Goal: Information Seeking & Learning: Learn about a topic

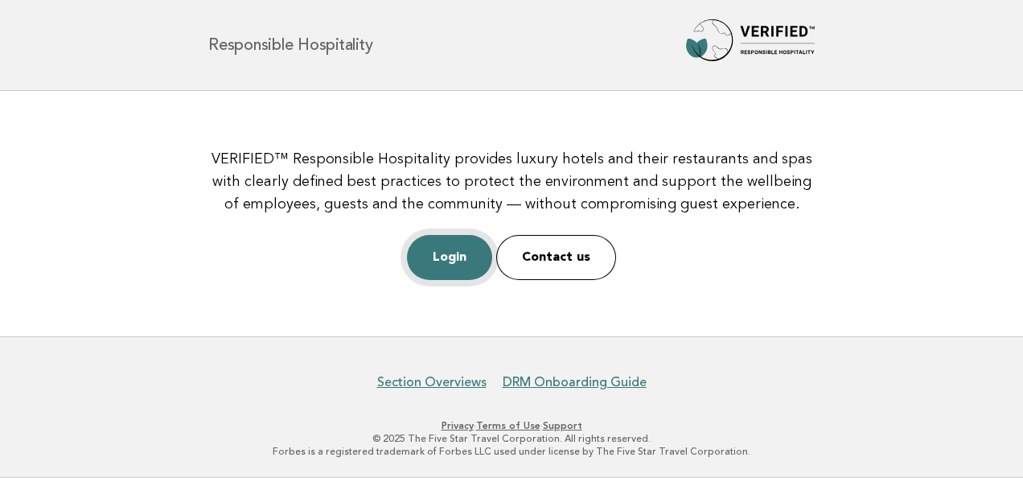
click at [455, 255] on link "Login" at bounding box center [449, 257] width 85 height 45
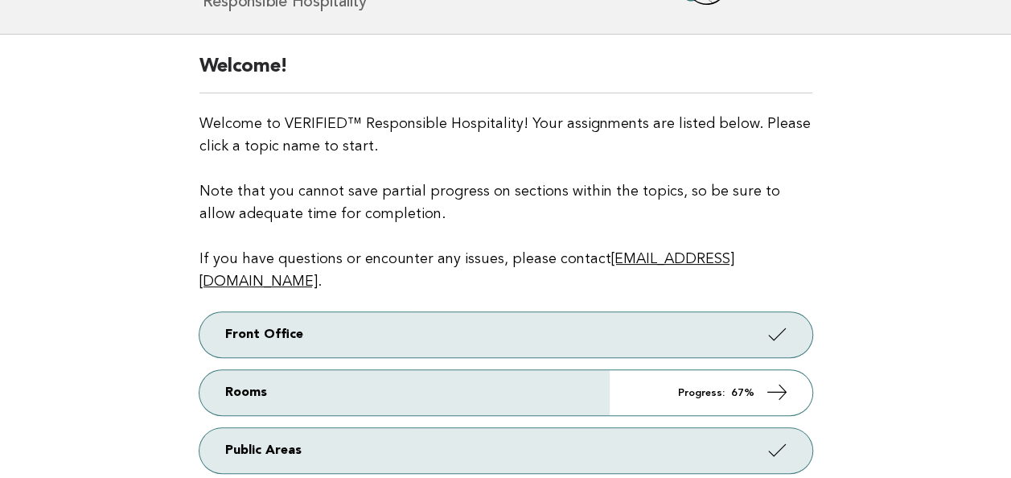
scroll to position [211, 0]
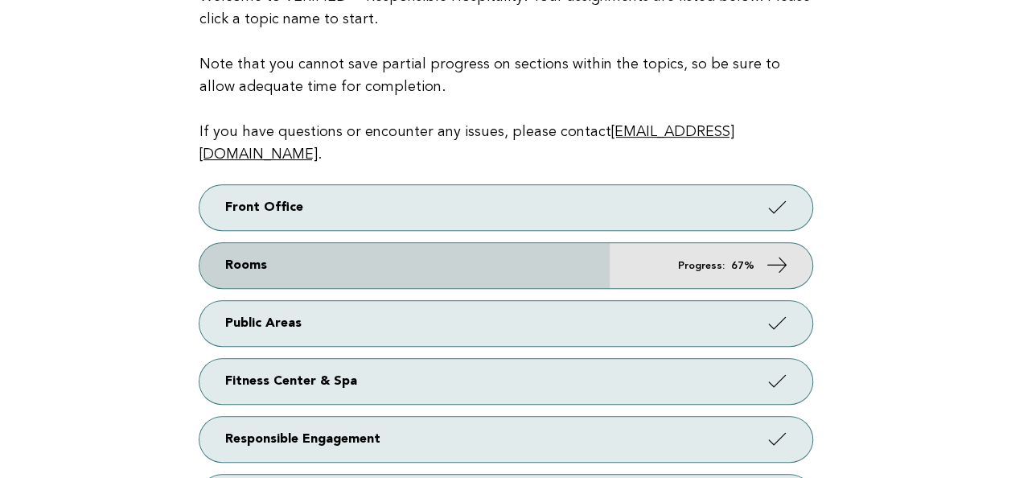
click at [237, 257] on link "Rooms Progress: 67%" at bounding box center [505, 265] width 613 height 45
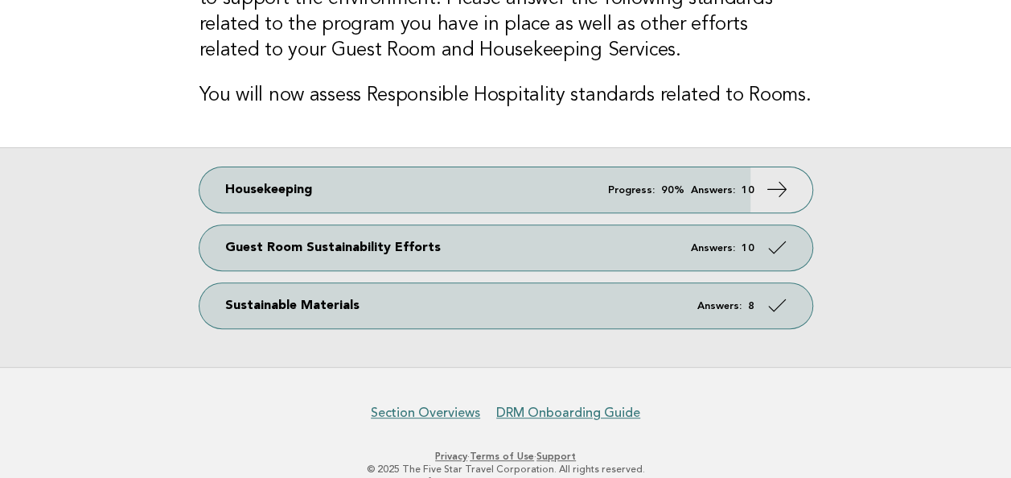
scroll to position [203, 0]
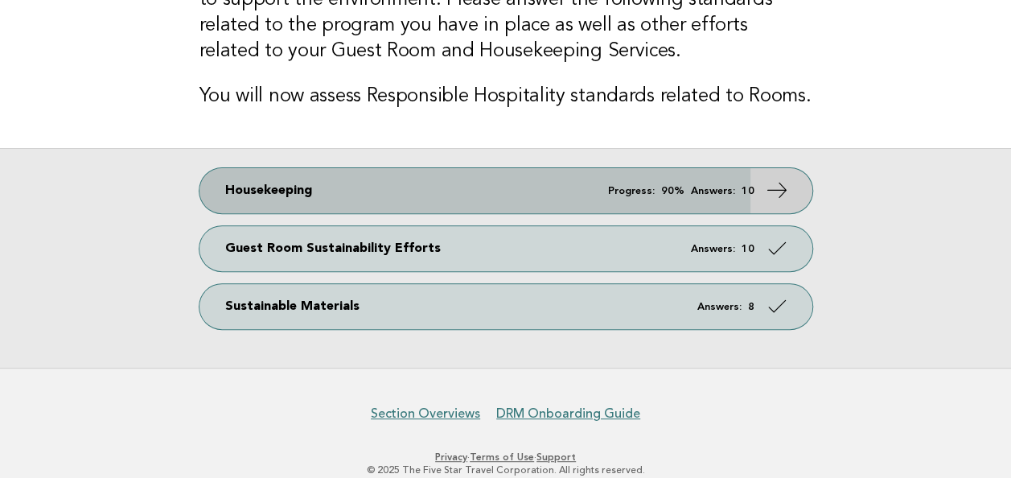
click at [302, 184] on link "Housekeeping Progress: 90% Answers: 10" at bounding box center [505, 190] width 613 height 45
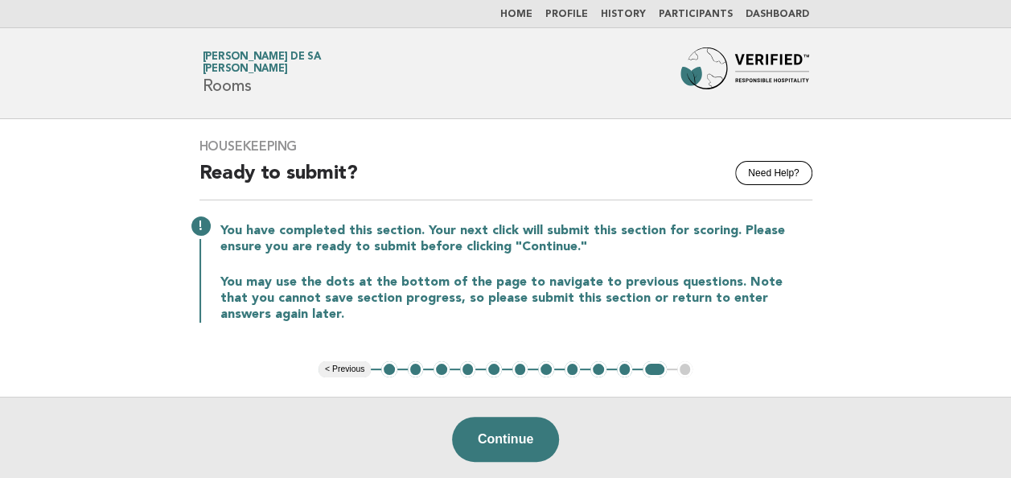
click at [50, 314] on main "Housekeeping Need Help? Ready to submit? You have completed this section. Your …" at bounding box center [505, 300] width 1011 height 362
click at [502, 427] on button "Continue" at bounding box center [505, 438] width 107 height 45
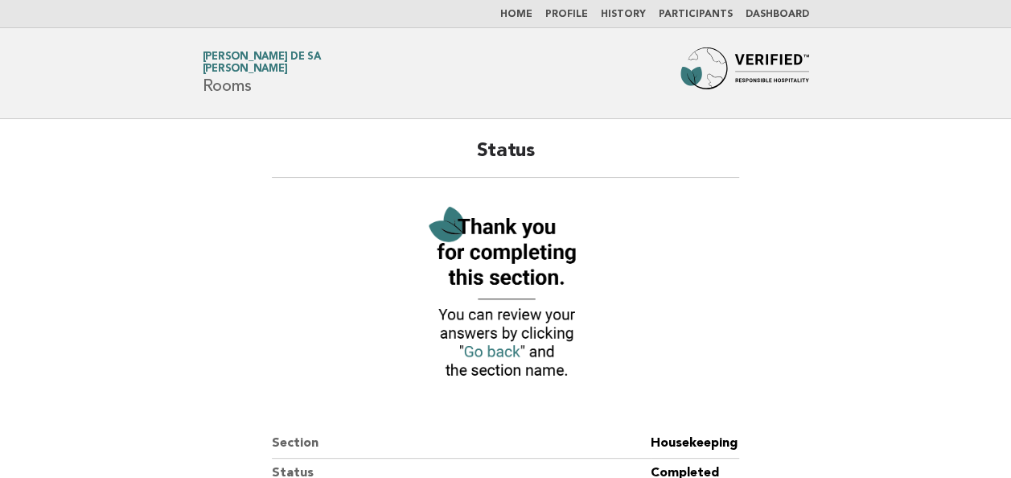
scroll to position [121, 0]
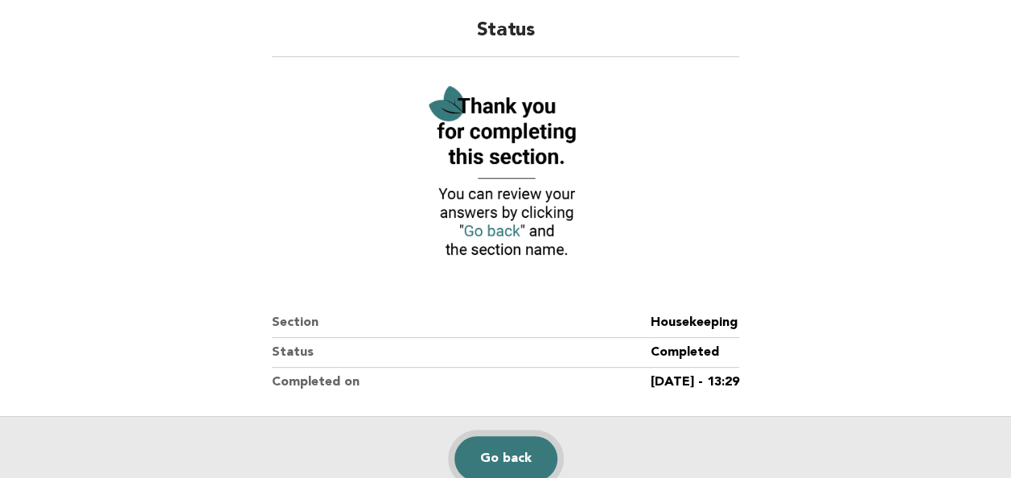
click at [504, 449] on link "Go back" at bounding box center [505, 458] width 103 height 45
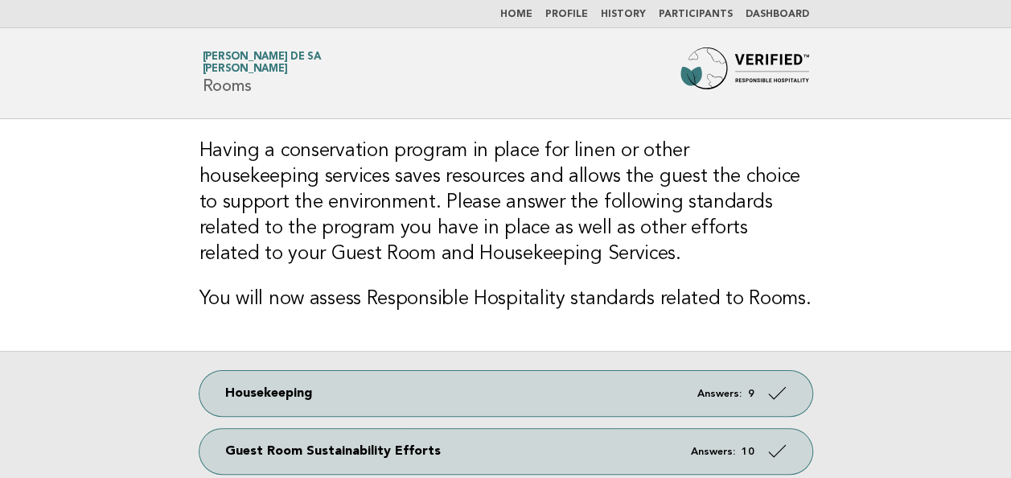
click at [537, 6] on nav "Home Profile History Participants Dashboard" at bounding box center [505, 14] width 1011 height 28
click at [531, 15] on link "Home" at bounding box center [516, 15] width 32 height 10
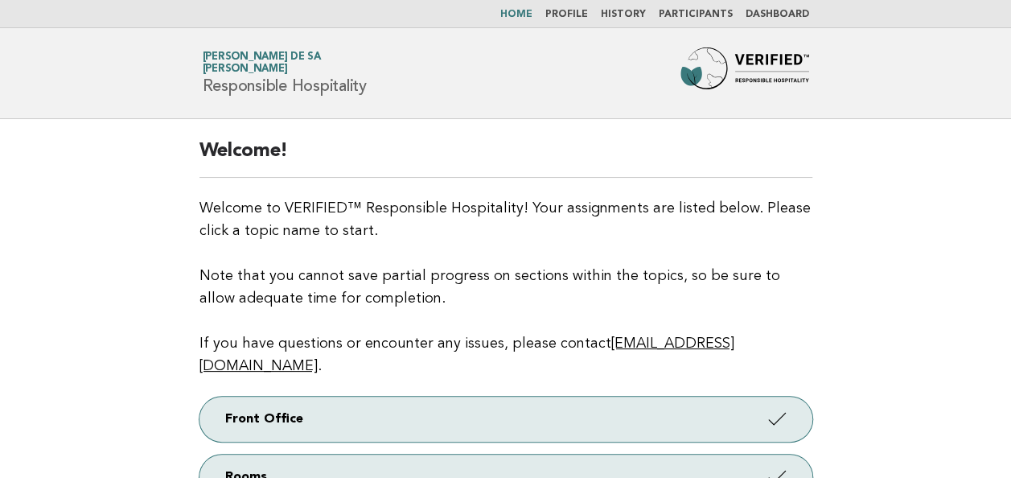
click at [772, 16] on link "Dashboard" at bounding box center [777, 15] width 64 height 10
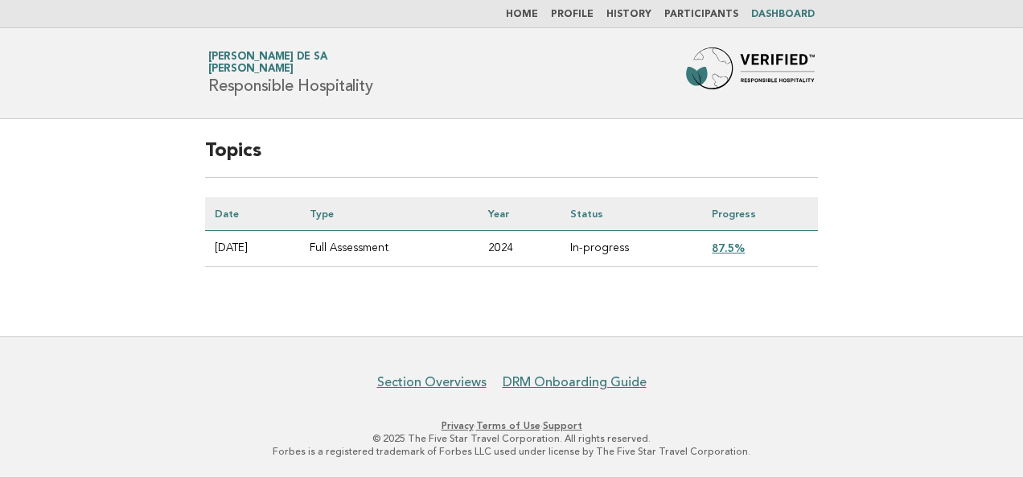
click at [742, 238] on td "87.5%" at bounding box center [760, 249] width 116 height 36
click at [736, 244] on link "87.5%" at bounding box center [728, 247] width 33 height 13
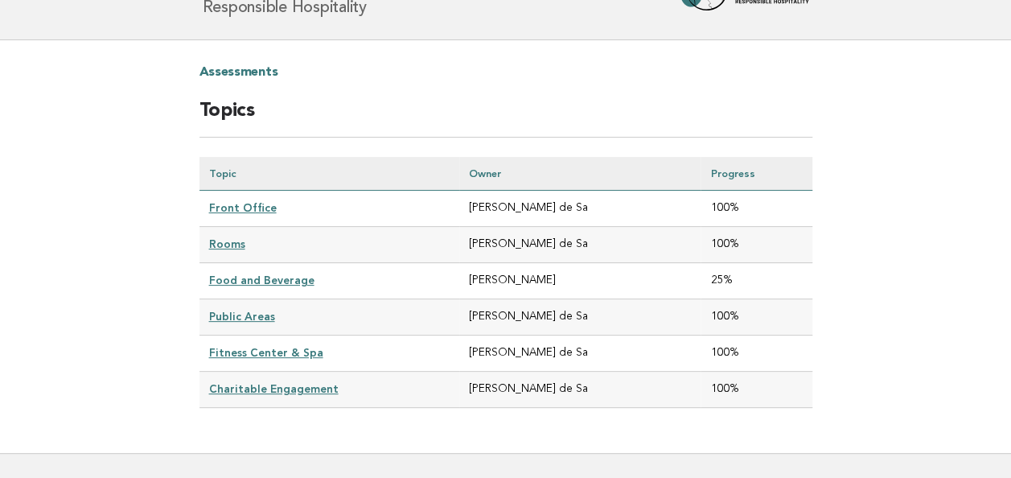
scroll to position [80, 0]
click at [237, 274] on link "Food and Beverage" at bounding box center [261, 278] width 105 height 13
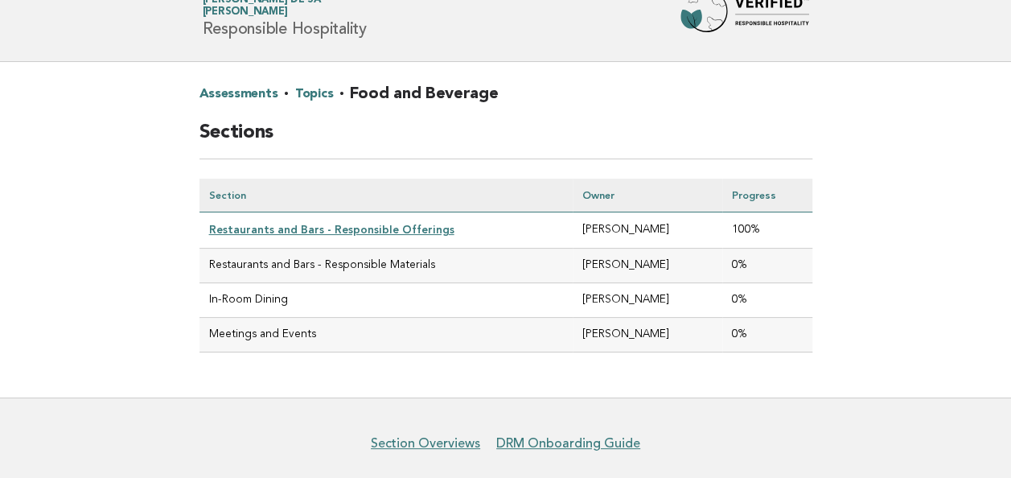
scroll to position [113, 0]
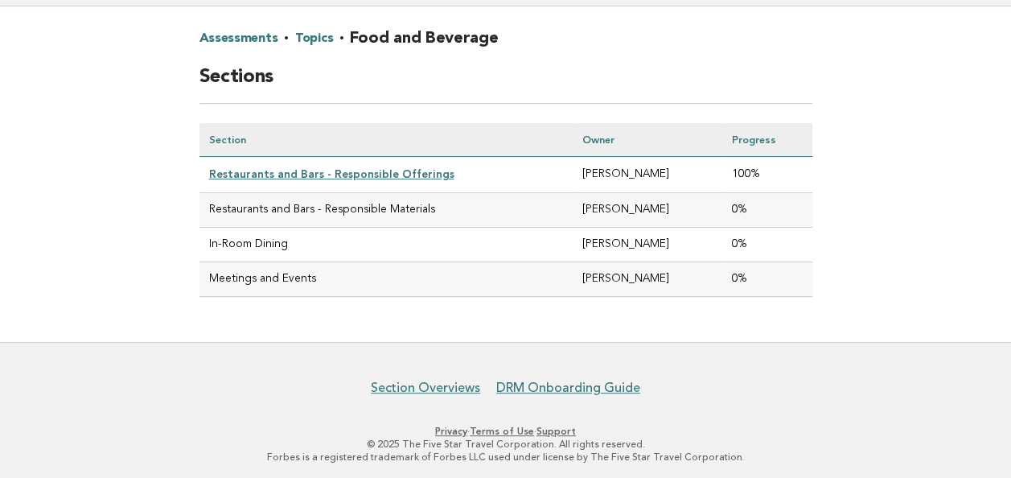
click at [321, 170] on link "Restaurants and Bars - Responsible Offerings" at bounding box center [331, 173] width 245 height 13
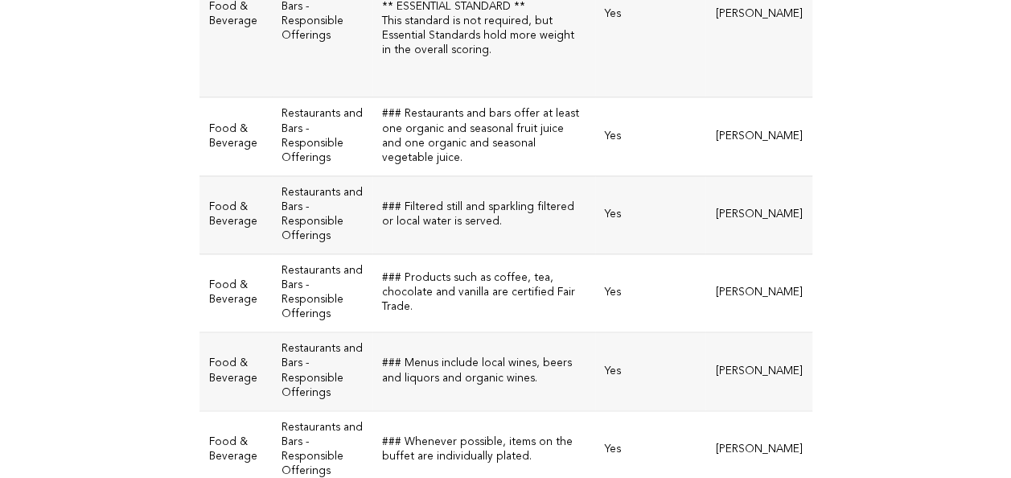
scroll to position [1379, 0]
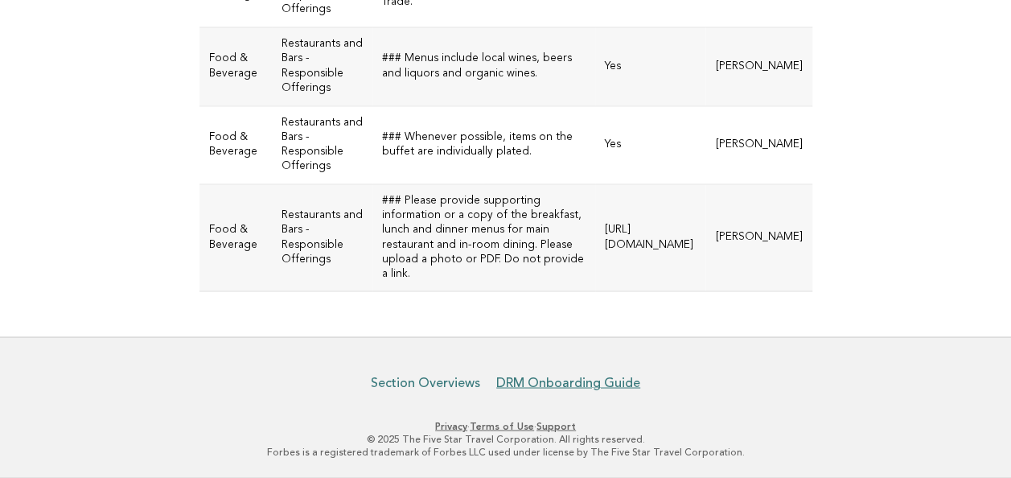
click at [463, 379] on link "Section Overviews" at bounding box center [425, 382] width 109 height 16
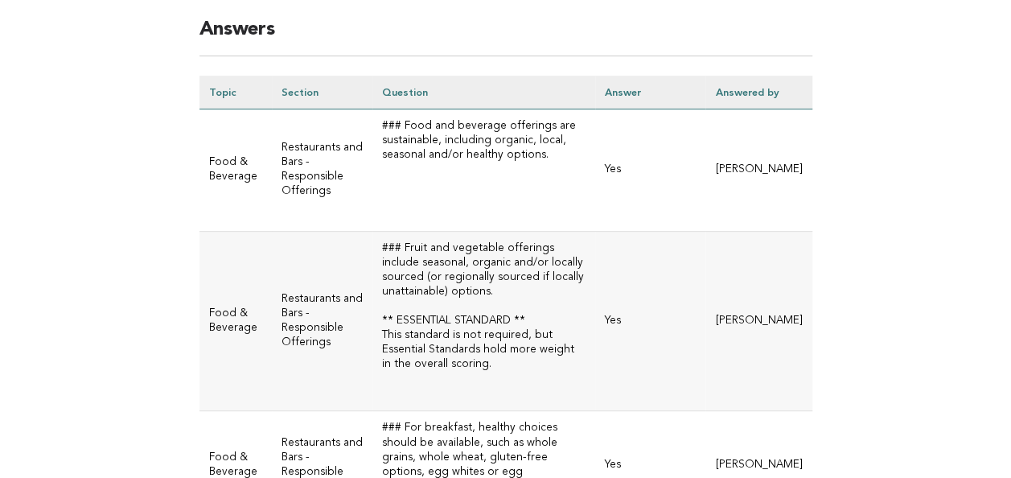
scroll to position [0, 0]
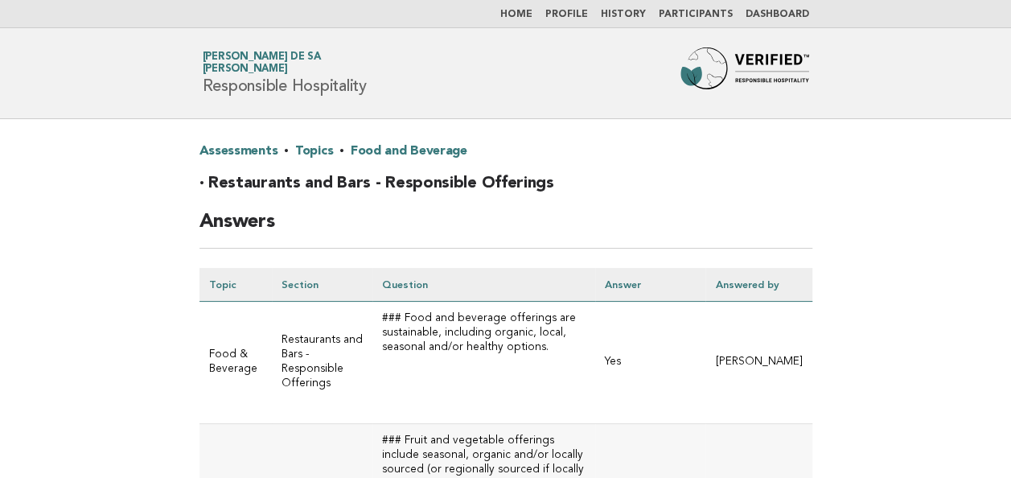
click at [366, 146] on link "Food and Beverage" at bounding box center [409, 151] width 117 height 26
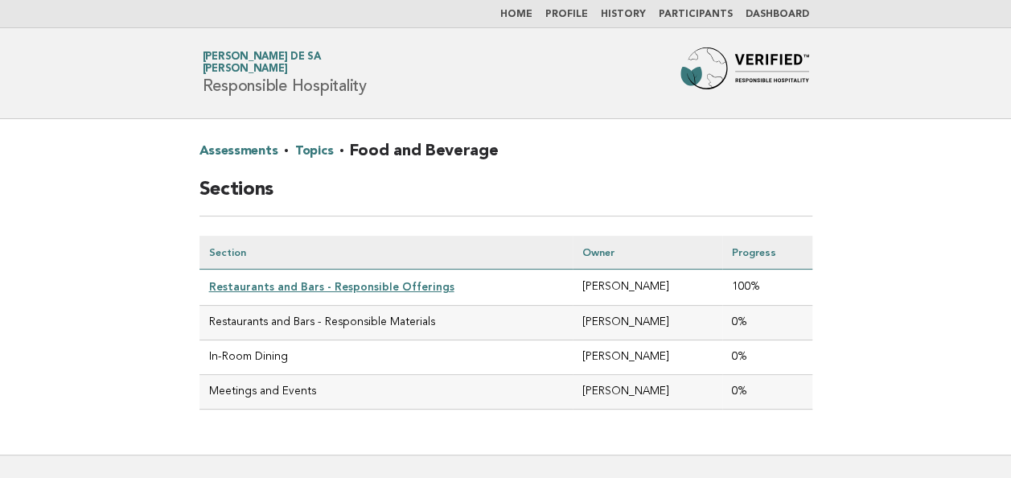
click at [302, 318] on td "Restaurants and Bars - Responsible Materials" at bounding box center [385, 323] width 373 height 35
click at [597, 39] on header "Forbes Travel Guide [PERSON_NAME] de Sa [PERSON_NAME] Responsible Hospitality" at bounding box center [505, 73] width 1011 height 91
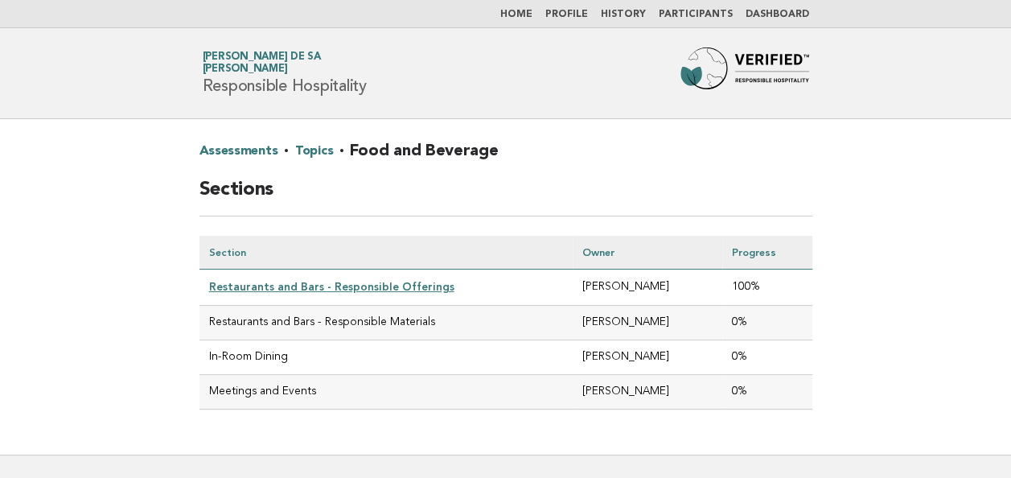
click at [523, 16] on link "Home" at bounding box center [516, 15] width 32 height 10
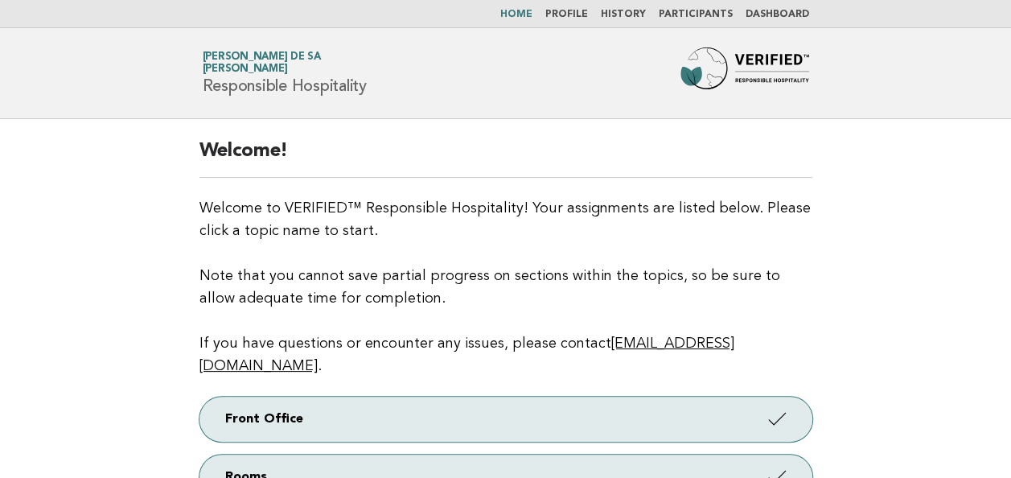
click at [778, 14] on link "Dashboard" at bounding box center [777, 15] width 64 height 10
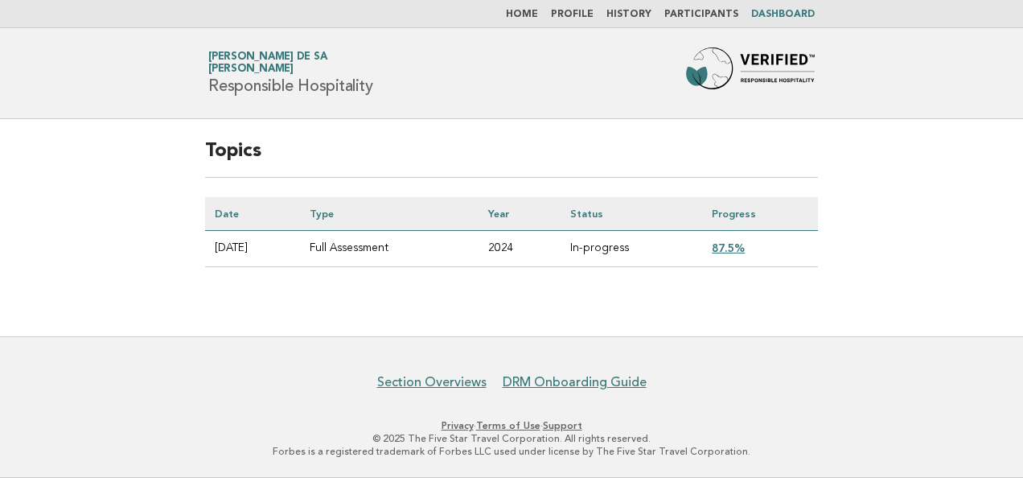
click at [733, 244] on link "87.5%" at bounding box center [728, 247] width 33 height 13
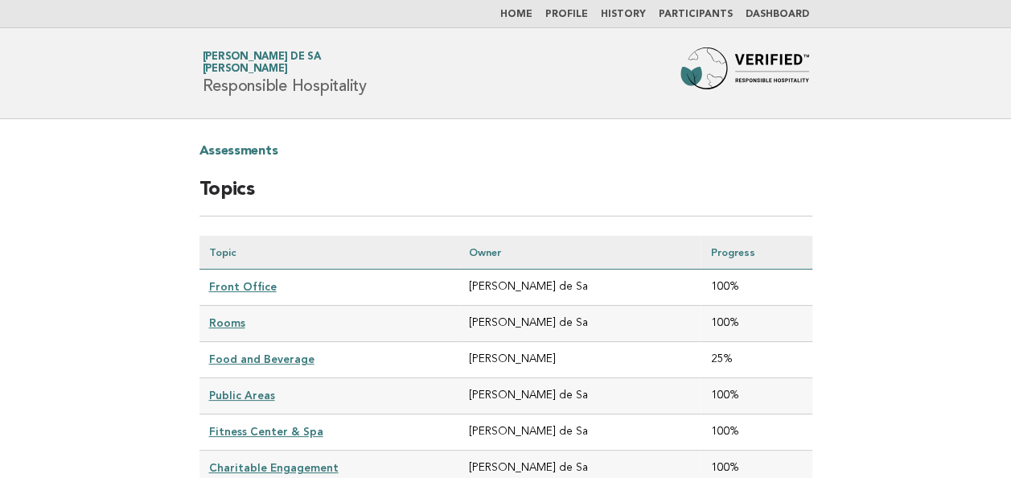
scroll to position [182, 0]
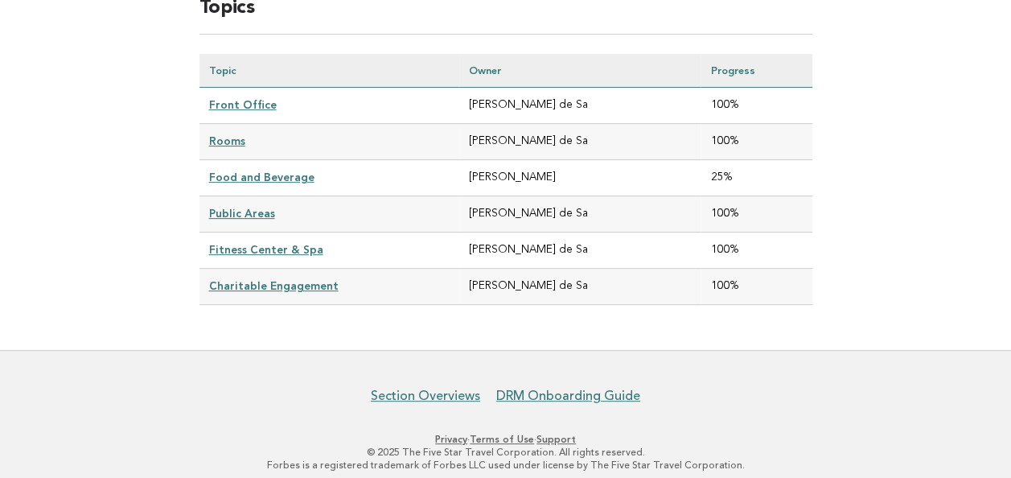
click at [253, 174] on link "Food and Beverage" at bounding box center [261, 176] width 105 height 13
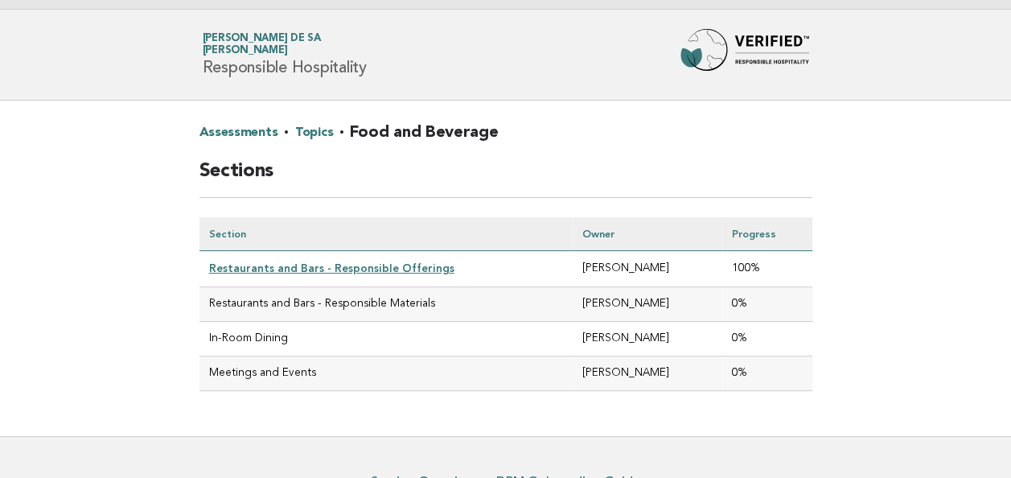
scroll to position [19, 0]
click at [299, 297] on td "Restaurants and Bars - Responsible Materials" at bounding box center [385, 303] width 373 height 35
drag, startPoint x: 299, startPoint y: 297, endPoint x: 251, endPoint y: 305, distance: 48.9
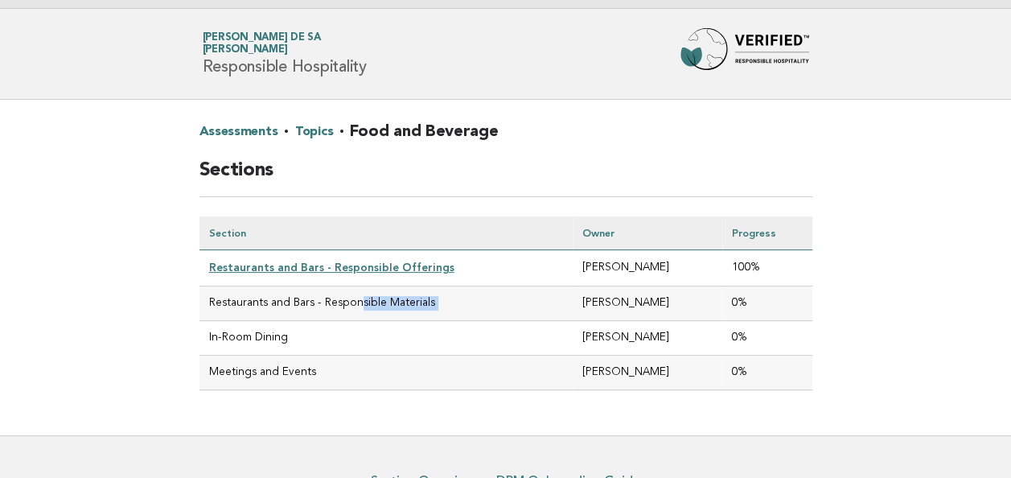
click at [251, 305] on td "Restaurants and Bars - Responsible Materials" at bounding box center [385, 303] width 373 height 35
click at [249, 136] on link "Assessments" at bounding box center [238, 132] width 79 height 26
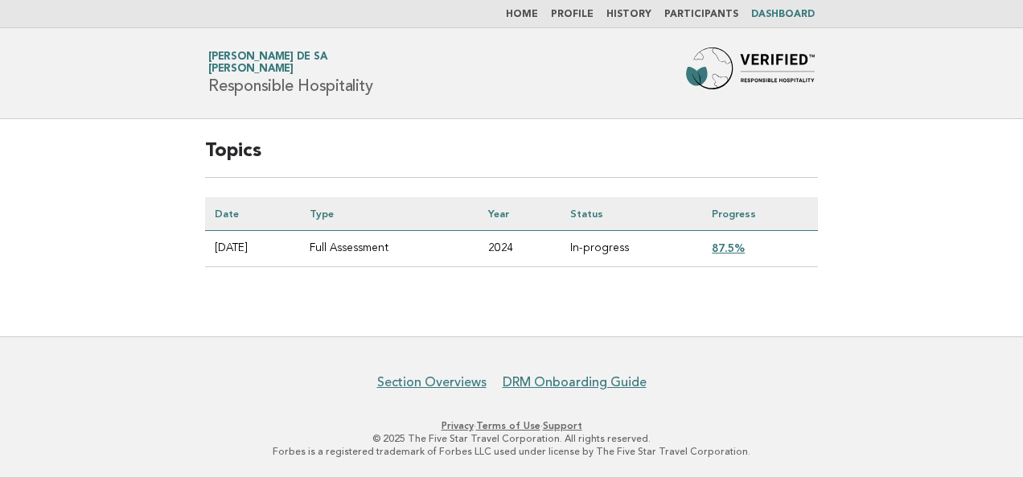
click at [571, 14] on link "Profile" at bounding box center [572, 15] width 43 height 10
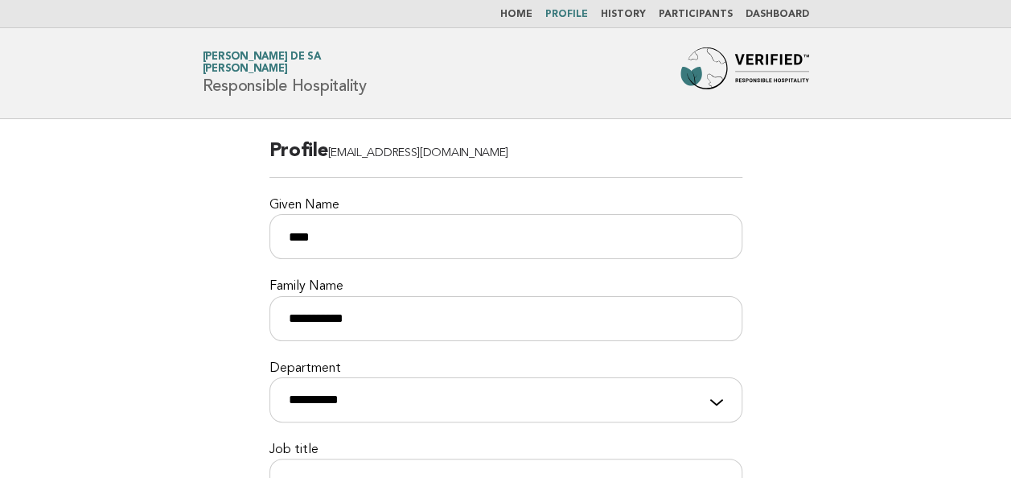
click at [633, 14] on link "History" at bounding box center [623, 15] width 45 height 10
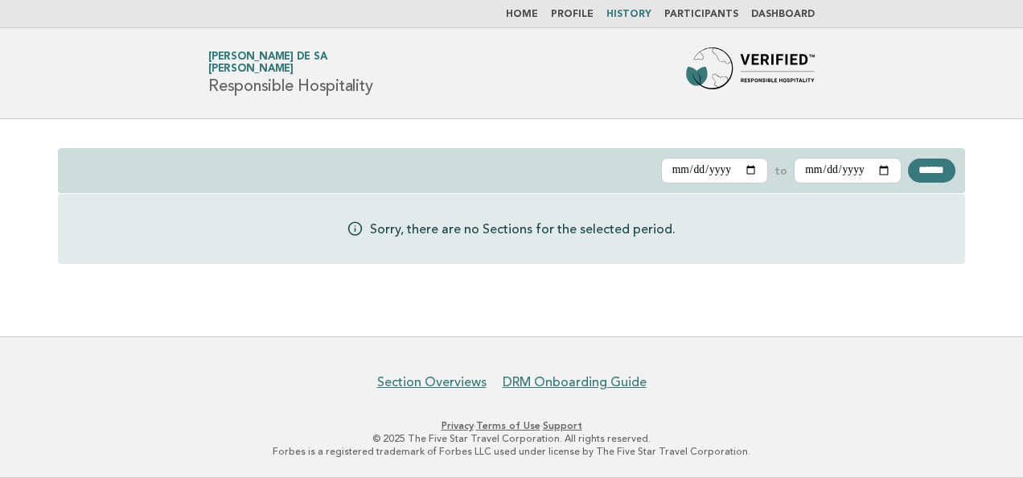
click at [695, 11] on link "Participants" at bounding box center [701, 15] width 74 height 10
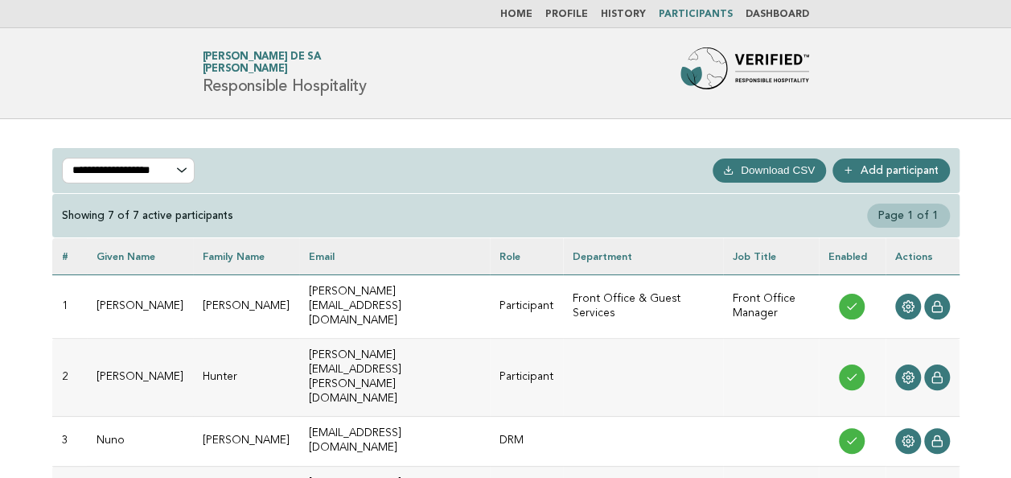
click at [642, 6] on nav "Home Profile History Participants Dashboard" at bounding box center [505, 14] width 1011 height 28
click at [632, 18] on link "History" at bounding box center [623, 15] width 45 height 10
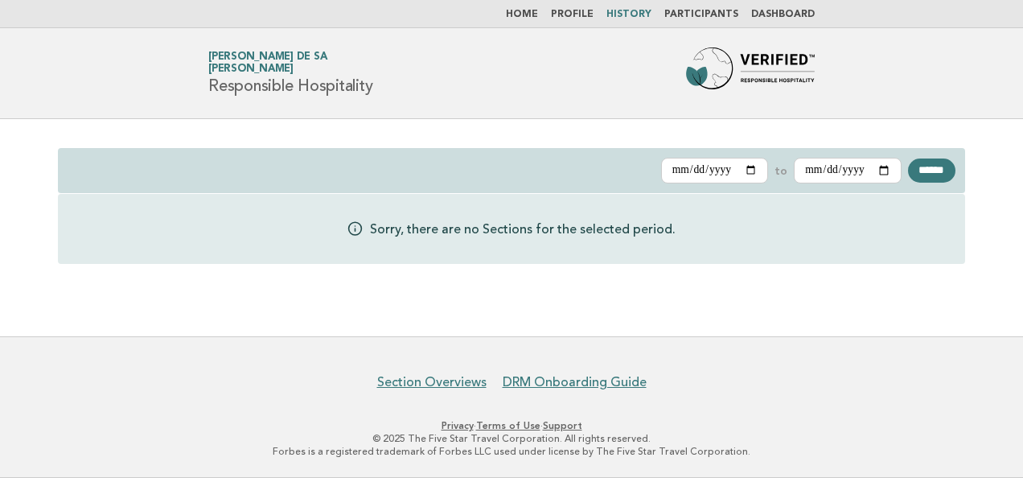
click at [772, 11] on link "Dashboard" at bounding box center [783, 15] width 64 height 10
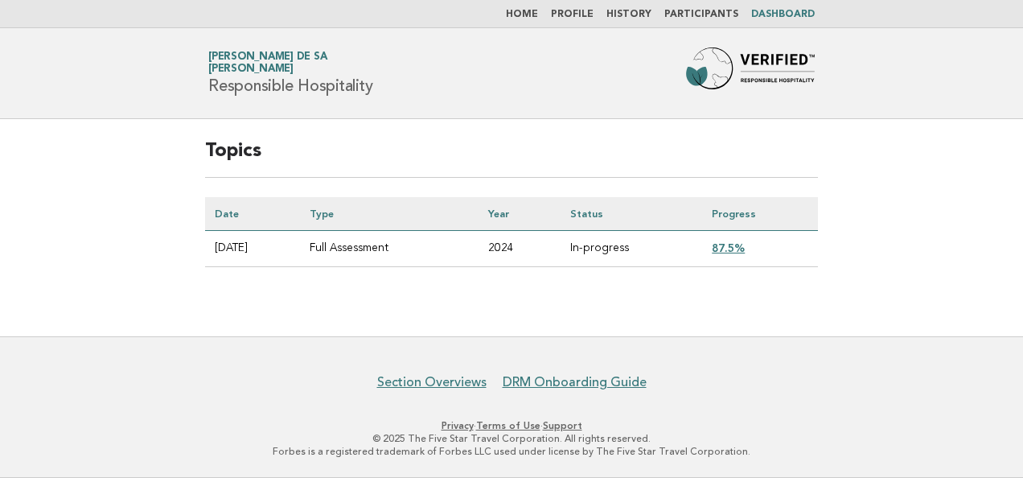
click at [743, 244] on link "87.5%" at bounding box center [728, 247] width 33 height 13
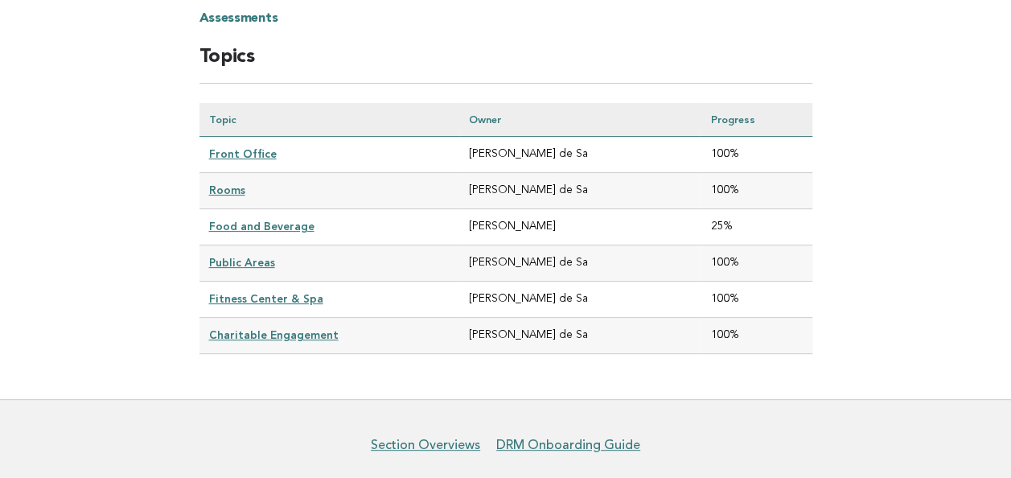
scroll to position [136, 0]
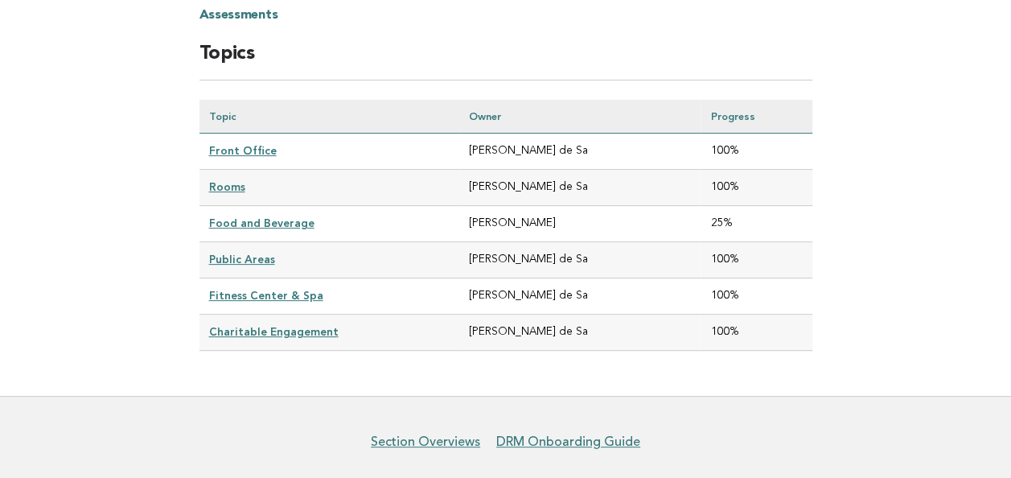
click at [231, 150] on link "Front Office" at bounding box center [243, 150] width 68 height 13
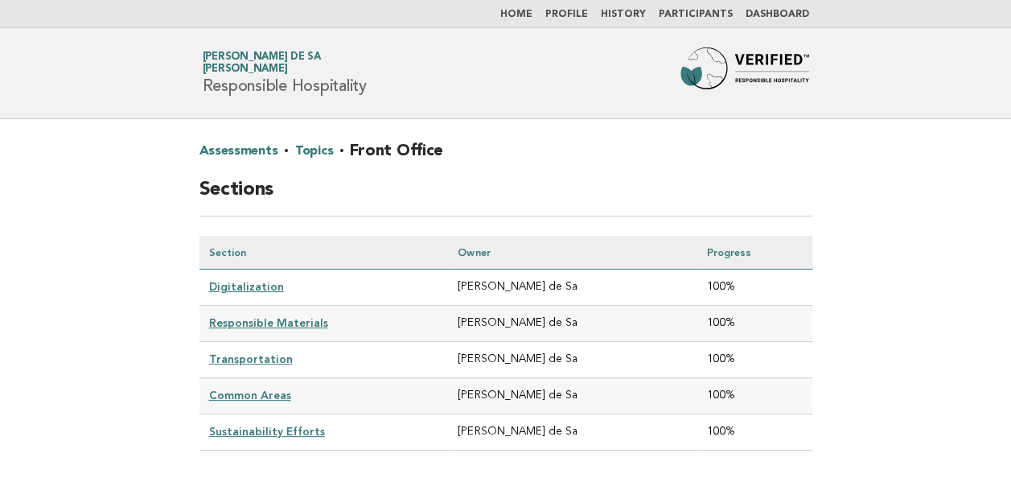
scroll to position [85, 0]
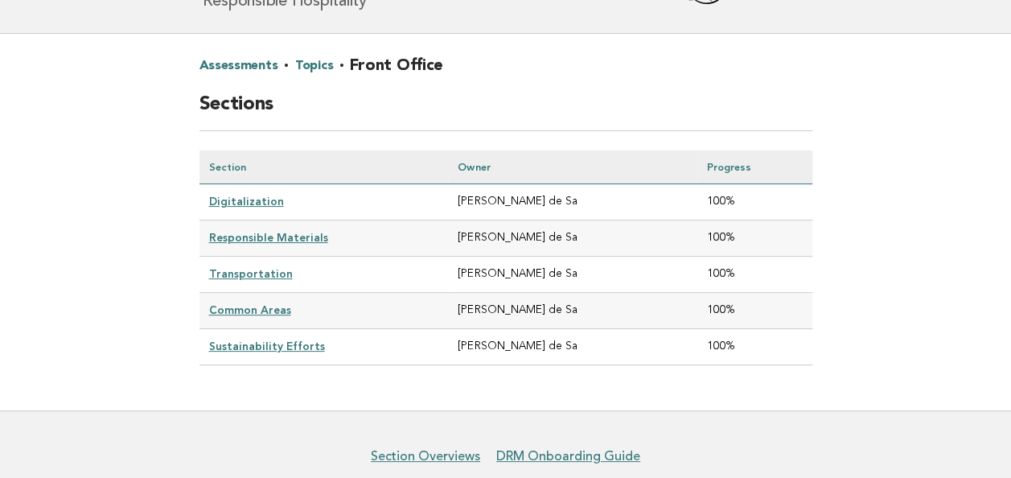
click at [240, 204] on link "Digitalization" at bounding box center [246, 201] width 75 height 13
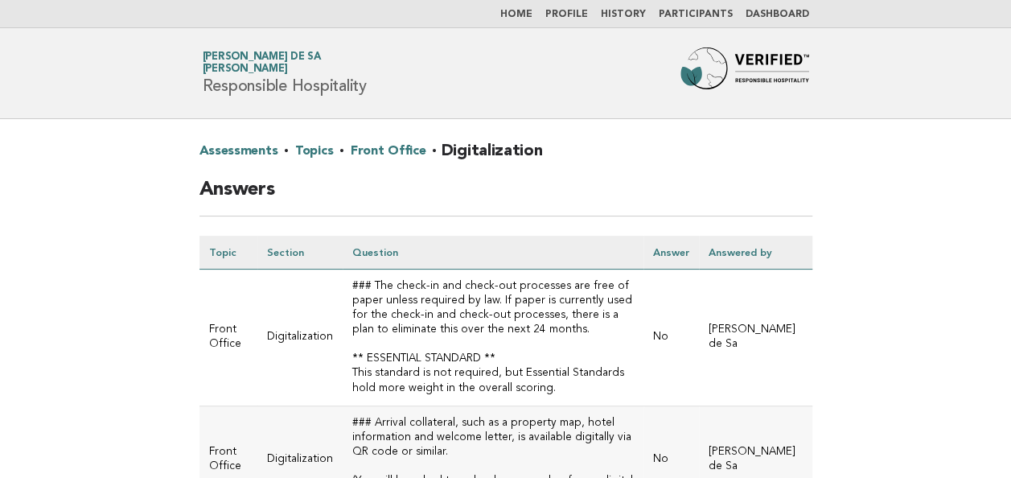
click at [401, 152] on link "Front Office" at bounding box center [388, 151] width 75 height 26
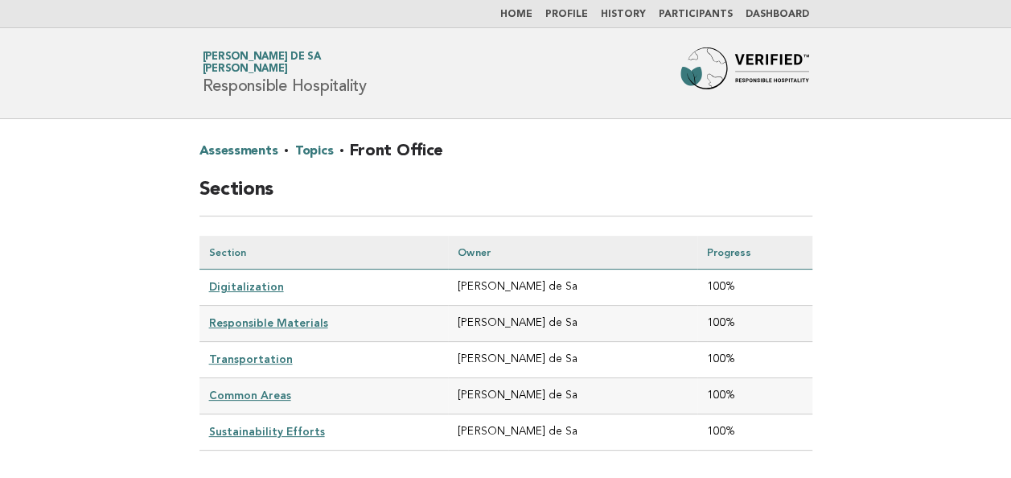
click at [306, 148] on link "Topics" at bounding box center [314, 151] width 38 height 26
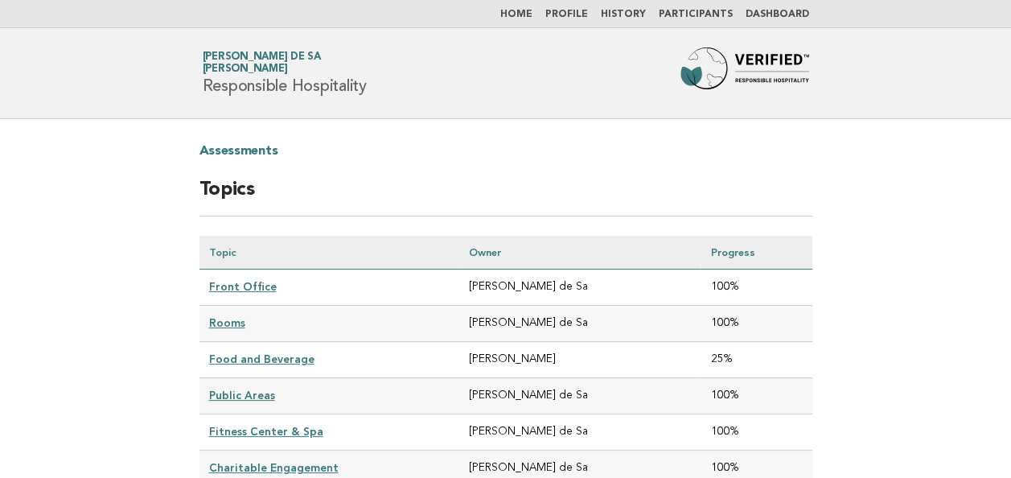
click at [221, 146] on link "Assessments" at bounding box center [238, 151] width 79 height 26
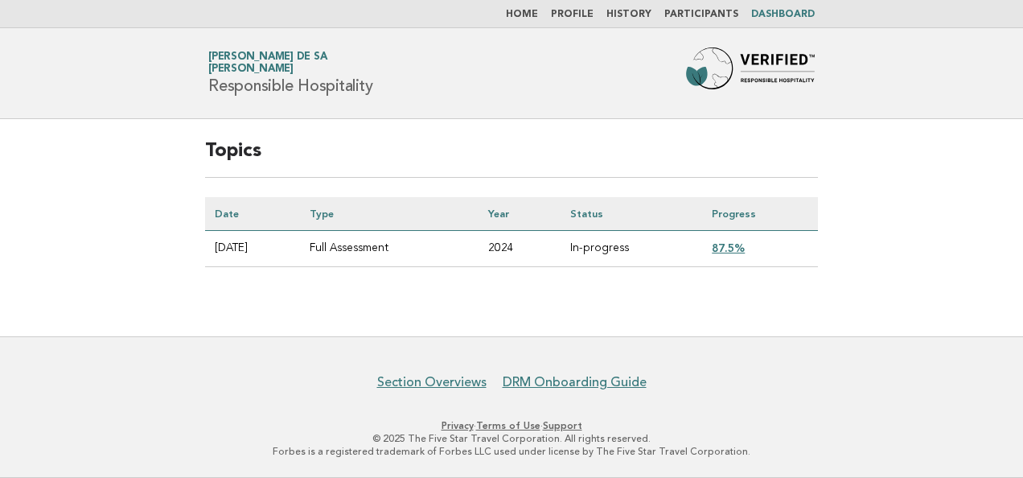
click at [728, 244] on link "87.5%" at bounding box center [728, 247] width 33 height 13
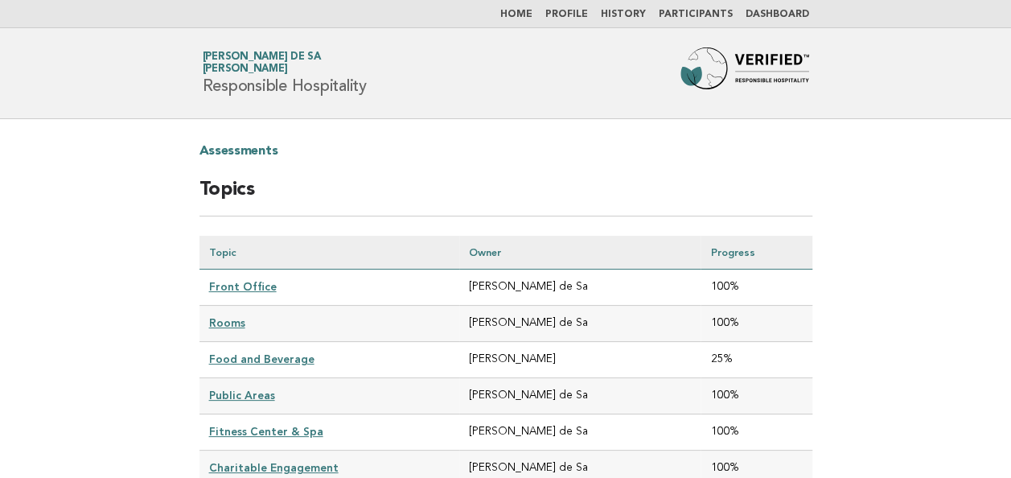
scroll to position [182, 0]
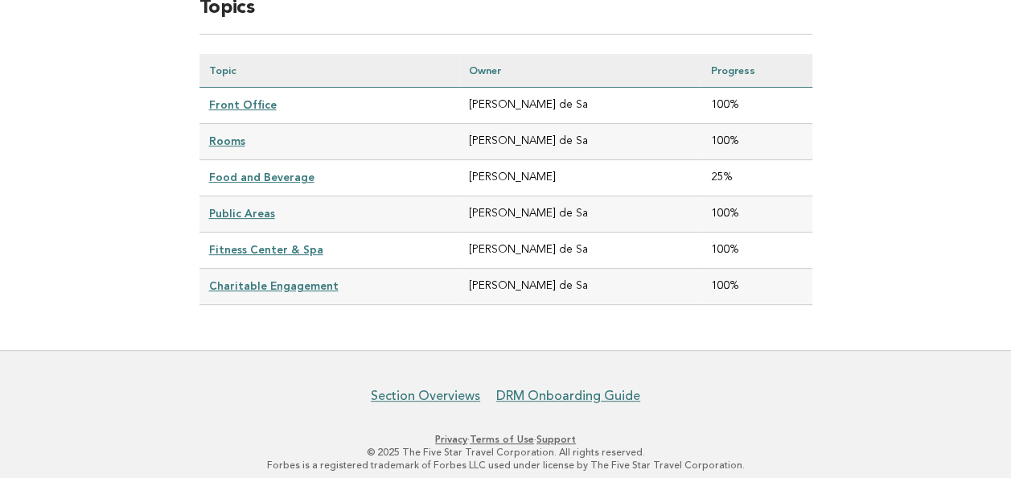
click at [275, 172] on link "Food and Beverage" at bounding box center [261, 176] width 105 height 13
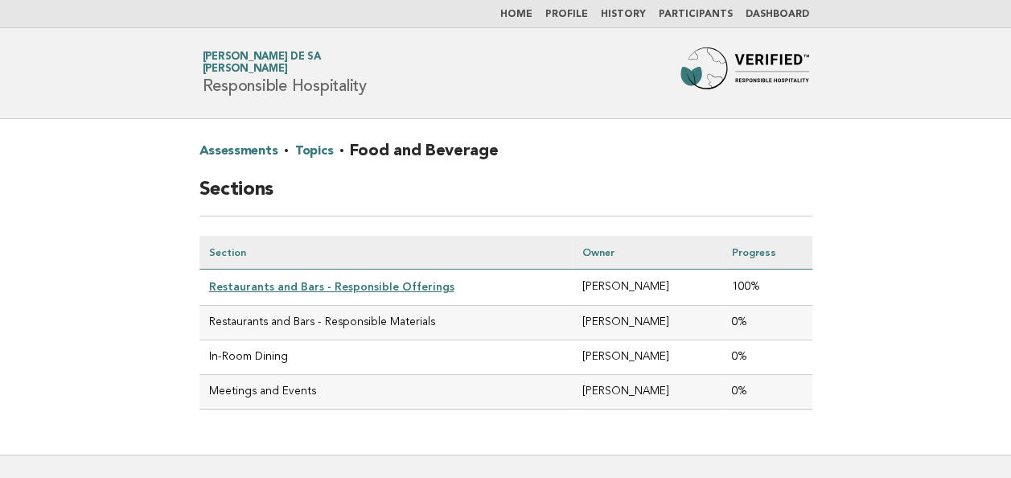
click at [260, 323] on td "Restaurants and Bars - Responsible Materials" at bounding box center [385, 323] width 373 height 35
drag, startPoint x: 260, startPoint y: 323, endPoint x: 257, endPoint y: 344, distance: 21.1
click at [257, 344] on td "In-Room Dining" at bounding box center [385, 357] width 373 height 35
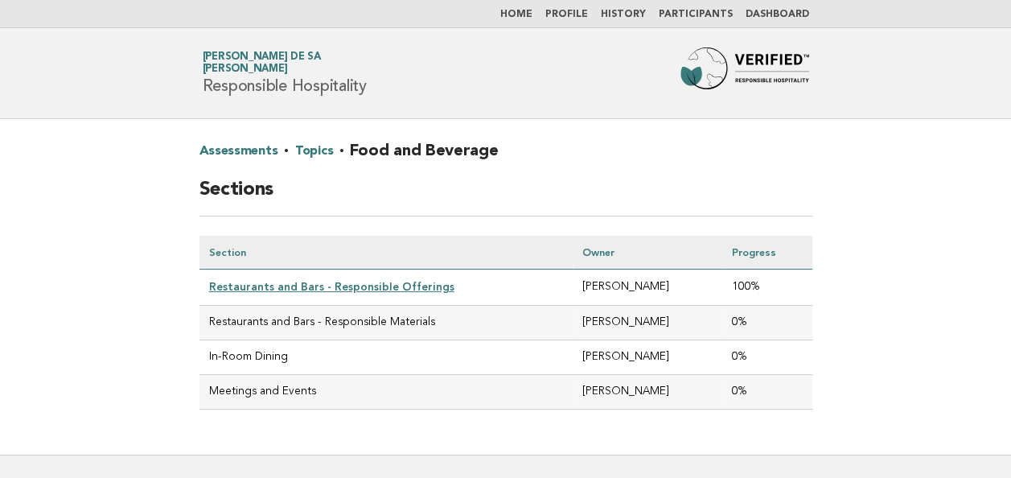
click at [254, 347] on td "In-Room Dining" at bounding box center [385, 357] width 373 height 35
drag, startPoint x: 254, startPoint y: 347, endPoint x: 408, endPoint y: 352, distance: 154.4
click at [408, 352] on td "In-Room Dining" at bounding box center [385, 357] width 373 height 35
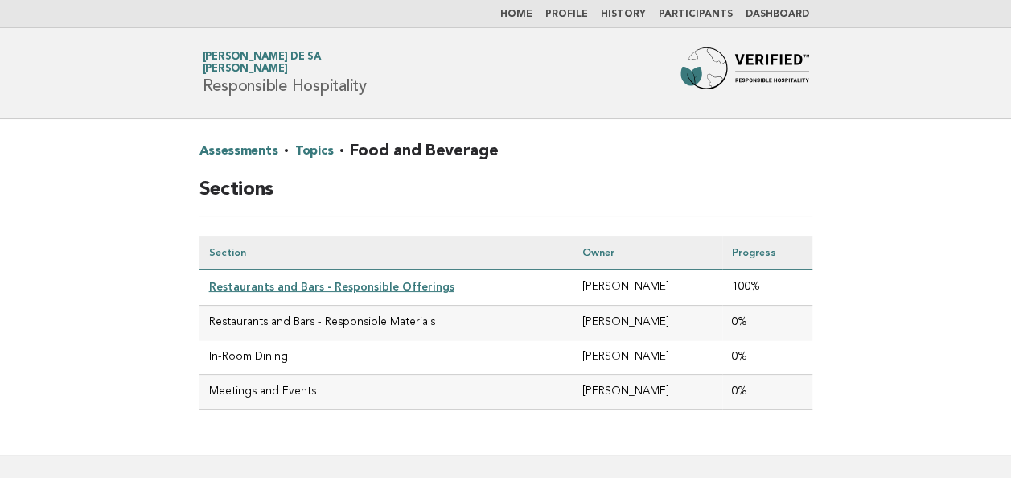
click at [744, 347] on td "0%" at bounding box center [766, 357] width 89 height 35
click at [429, 314] on td "Restaurants and Bars - Responsible Materials" at bounding box center [385, 323] width 373 height 35
click at [635, 316] on td "Simon Crannage" at bounding box center [647, 323] width 150 height 35
click at [799, 320] on td "0%" at bounding box center [766, 323] width 89 height 35
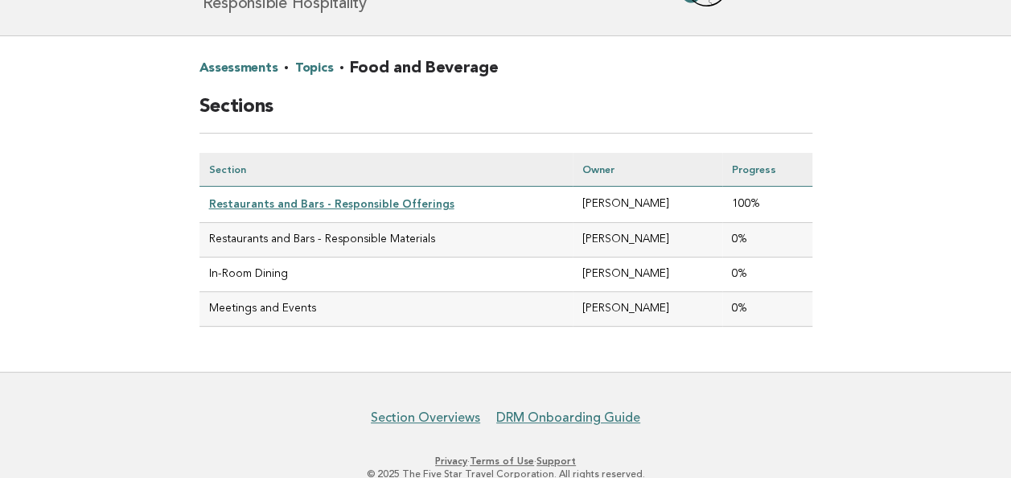
scroll to position [84, 0]
click at [282, 240] on td "Restaurants and Bars - Responsible Materials" at bounding box center [385, 239] width 373 height 35
click at [277, 206] on link "Restaurants and Bars - Responsible Offerings" at bounding box center [331, 202] width 245 height 13
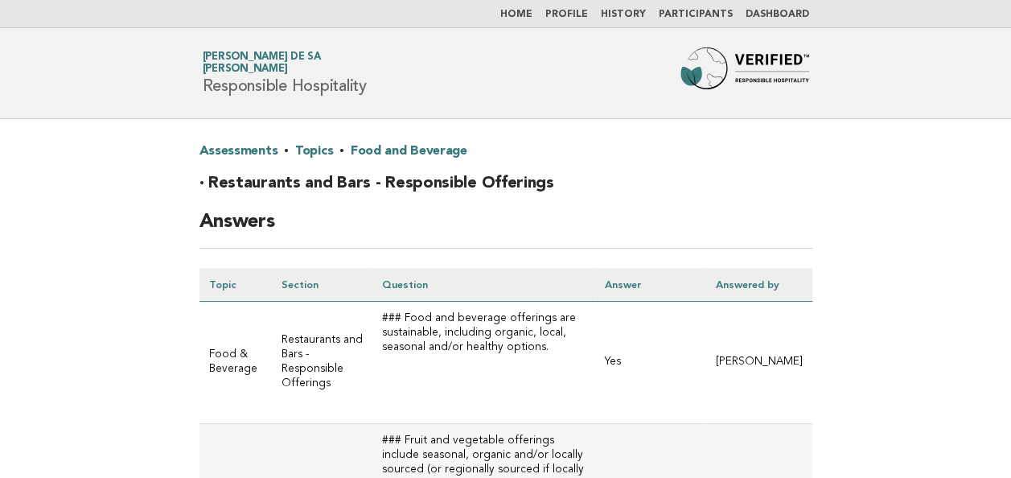
click at [775, 11] on link "Dashboard" at bounding box center [777, 15] width 64 height 10
